Goal: Task Accomplishment & Management: Use online tool/utility

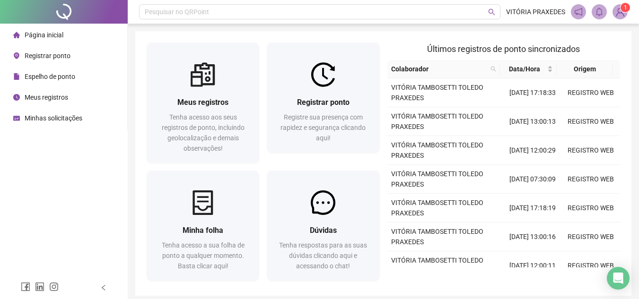
click at [57, 58] on span "Registrar ponto" at bounding box center [48, 56] width 46 height 8
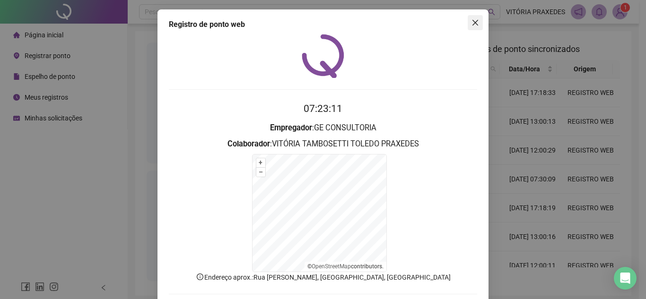
click at [469, 18] on button "Close" at bounding box center [475, 22] width 15 height 15
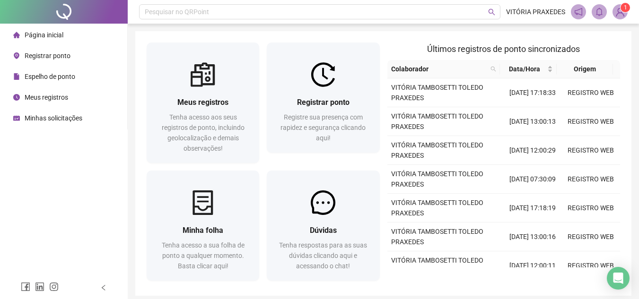
click at [82, 84] on li "Espelho de ponto" at bounding box center [63, 76] width 123 height 19
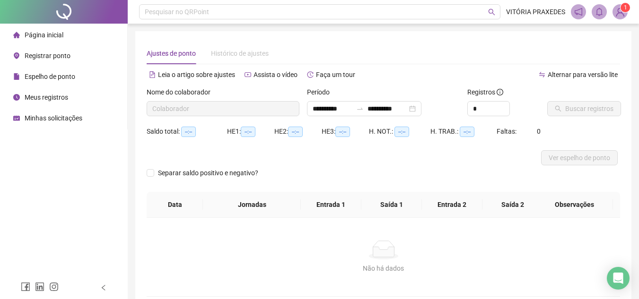
click at [82, 78] on li "Espelho de ponto" at bounding box center [63, 76] width 123 height 19
type input "**********"
type input "*"
click at [503, 106] on icon "up" at bounding box center [504, 106] width 3 height 3
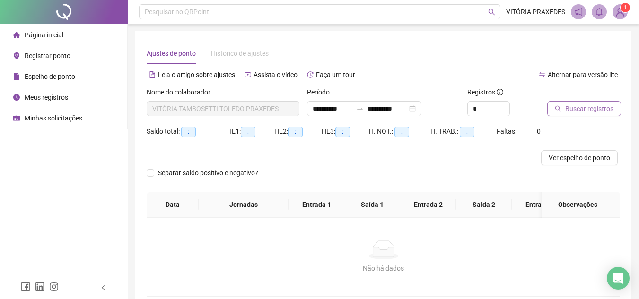
click at [573, 101] on button "Buscar registros" at bounding box center [584, 108] width 74 height 15
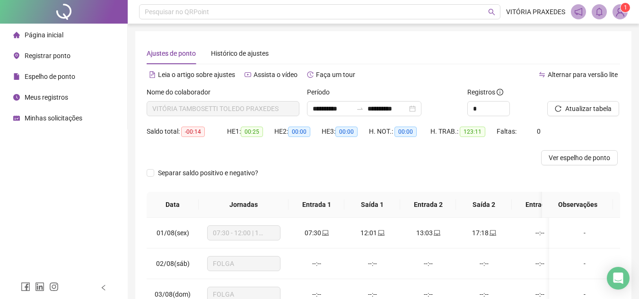
click at [88, 58] on li "Registrar ponto" at bounding box center [63, 55] width 123 height 19
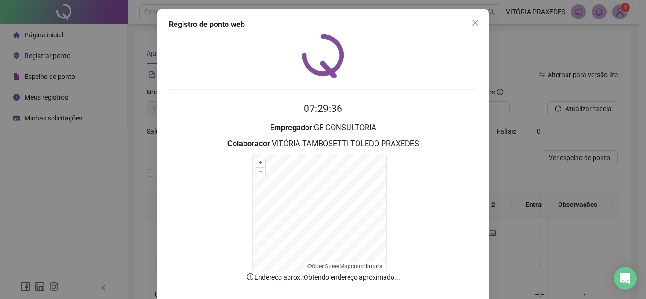
scroll to position [46, 0]
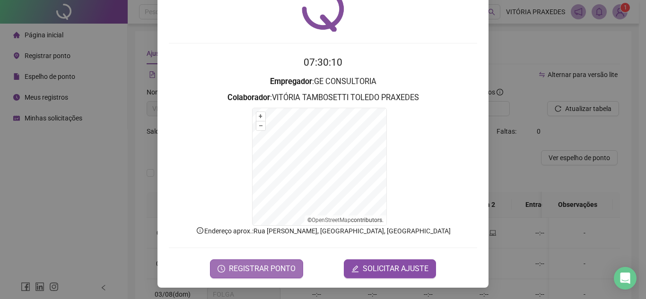
click at [283, 272] on span "REGISTRAR PONTO" at bounding box center [262, 268] width 67 height 11
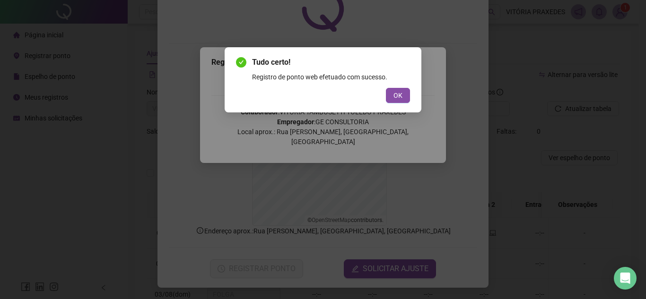
click at [404, 103] on div "Tudo certo! Registro de ponto web efetuado com sucesso. OK" at bounding box center [323, 79] width 197 height 65
click at [400, 89] on button "OK" at bounding box center [398, 95] width 24 height 15
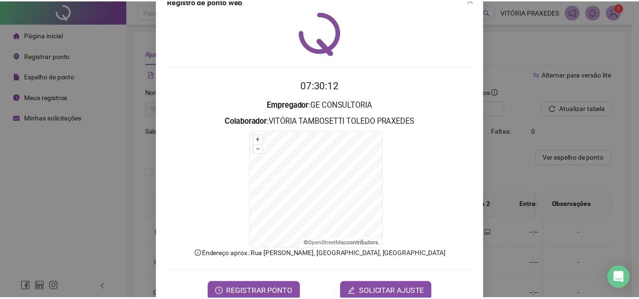
scroll to position [0, 0]
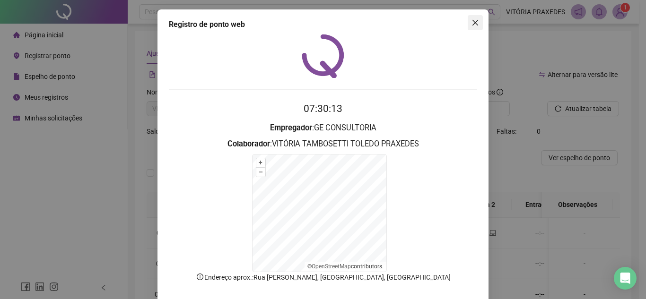
click at [475, 22] on icon "close" at bounding box center [475, 23] width 8 height 8
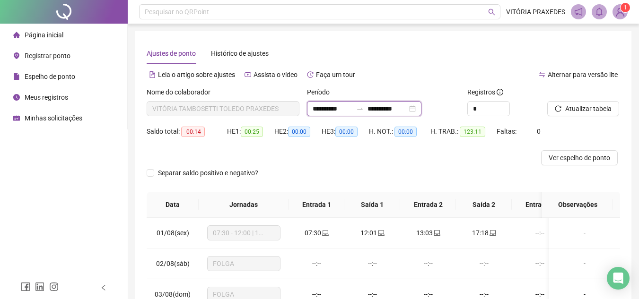
click at [387, 112] on input "**********" at bounding box center [387, 109] width 40 height 10
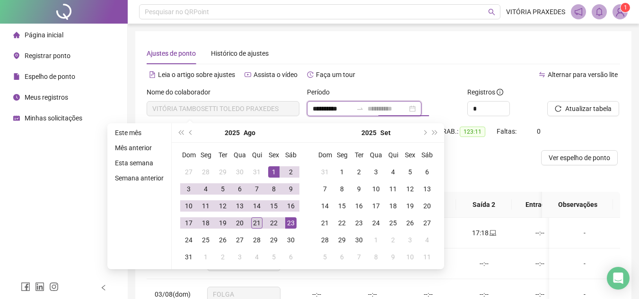
type input "**********"
click at [259, 221] on div "21" at bounding box center [256, 223] width 11 height 11
type input "**********"
click at [590, 116] on div "Atualizar tabela" at bounding box center [583, 105] width 80 height 37
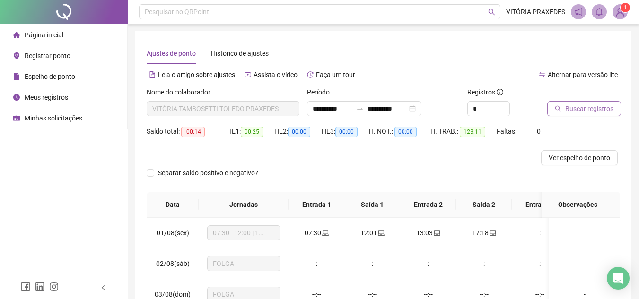
click at [590, 115] on button "Buscar registros" at bounding box center [584, 108] width 74 height 15
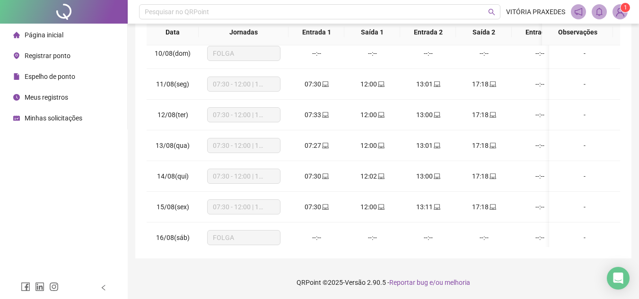
scroll to position [451, 0]
